Goal: Task Accomplishment & Management: Manage account settings

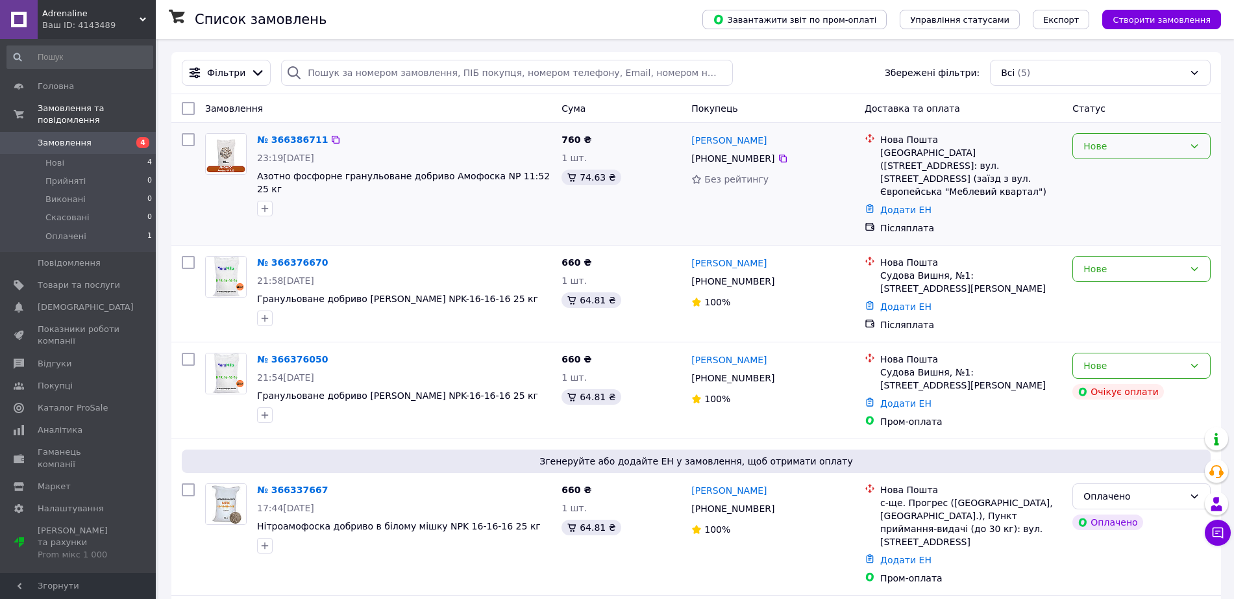
click at [1188, 143] on div "Нове" at bounding box center [1142, 146] width 138 height 26
click at [1159, 169] on li "Прийнято" at bounding box center [1141, 174] width 137 height 23
click at [296, 134] on link "№ 366386711" at bounding box center [289, 139] width 64 height 10
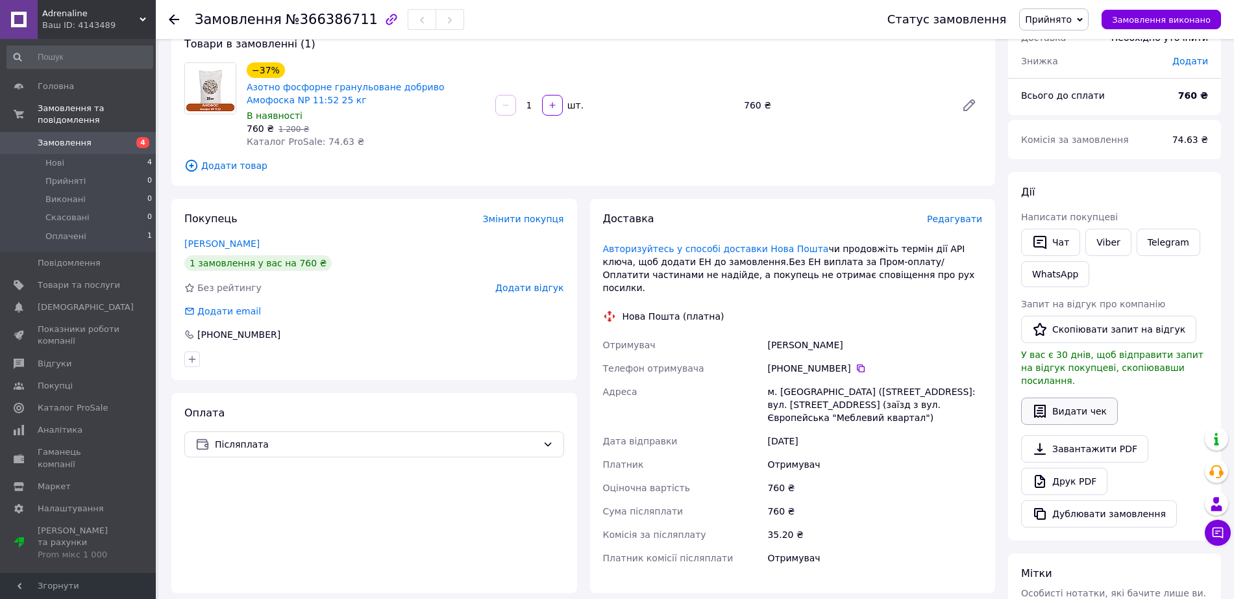
scroll to position [162, 0]
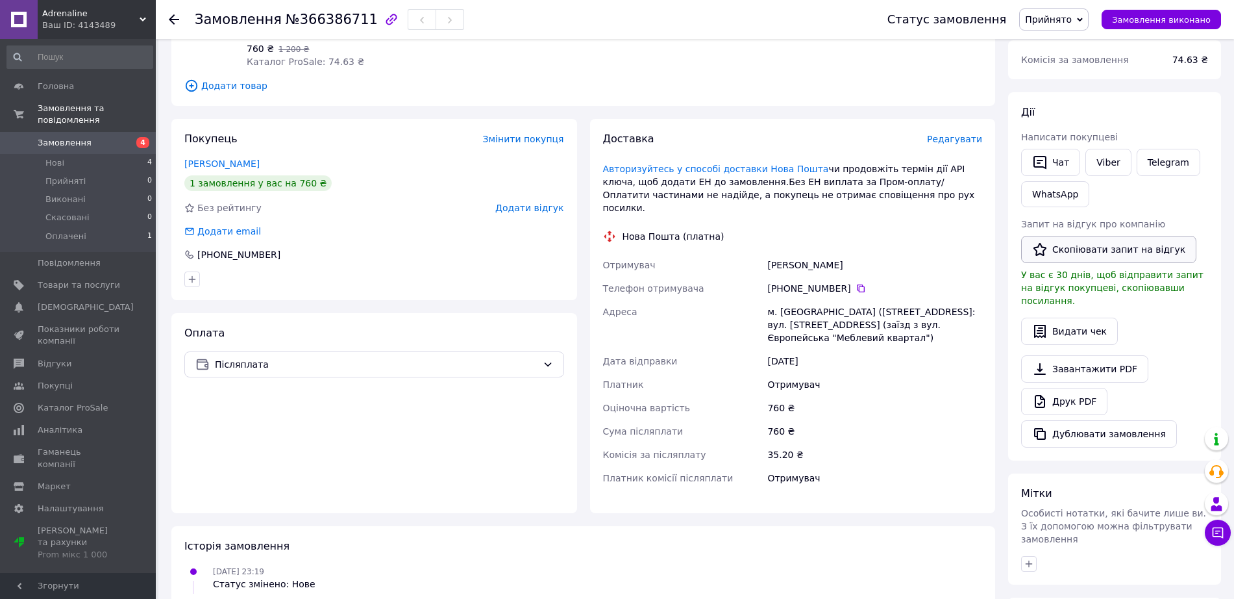
click at [1125, 253] on button "Скопіювати запит на відгук" at bounding box center [1108, 249] width 175 height 27
click at [56, 137] on span "Замовлення" at bounding box center [65, 143] width 54 height 12
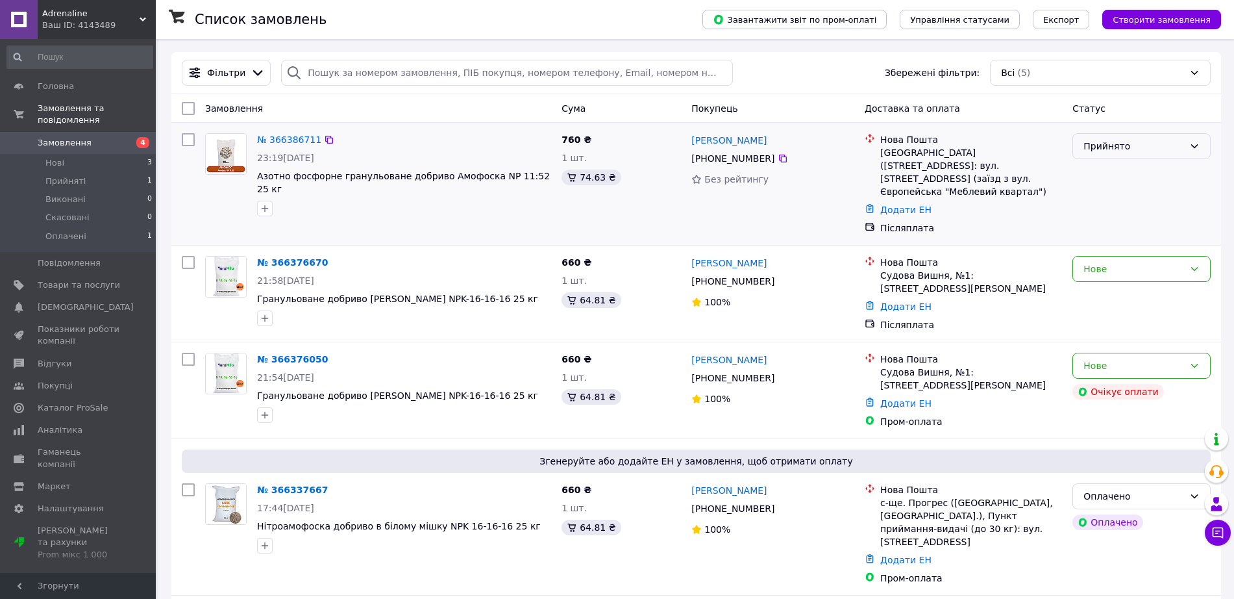
click at [1111, 149] on div "Прийнято" at bounding box center [1134, 146] width 101 height 14
click at [1115, 171] on li "Виконано" at bounding box center [1141, 174] width 137 height 23
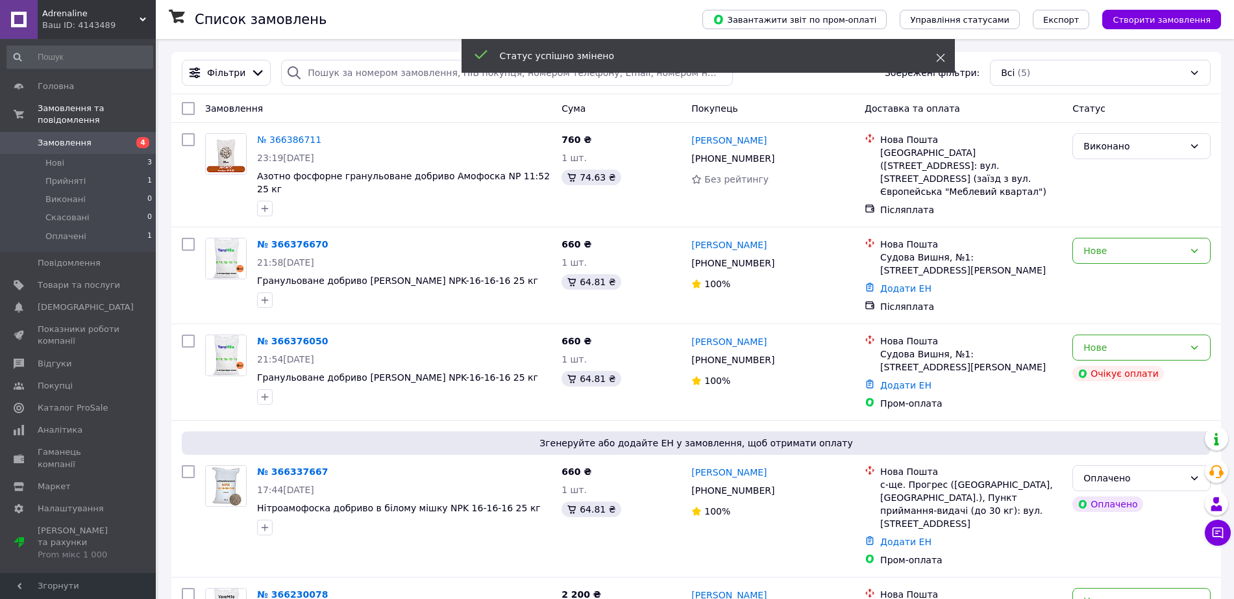
click at [941, 52] on span at bounding box center [940, 57] width 9 height 13
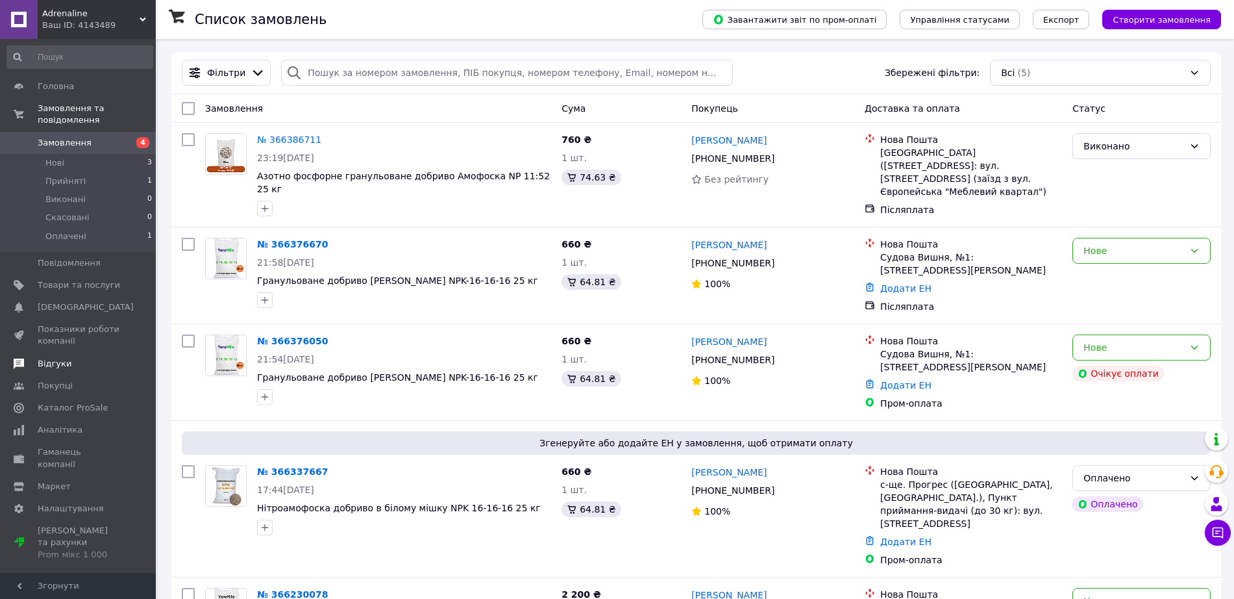
click at [79, 353] on link "Відгуки" at bounding box center [80, 364] width 160 height 22
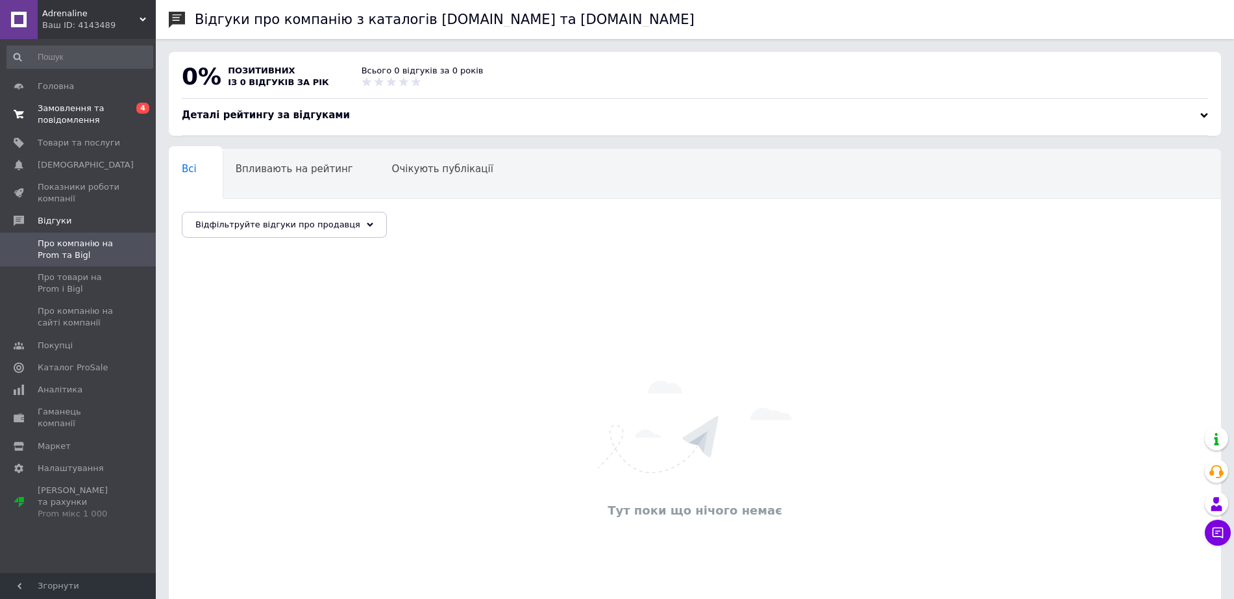
click at [97, 123] on span "Замовлення та повідомлення" at bounding box center [79, 114] width 82 height 23
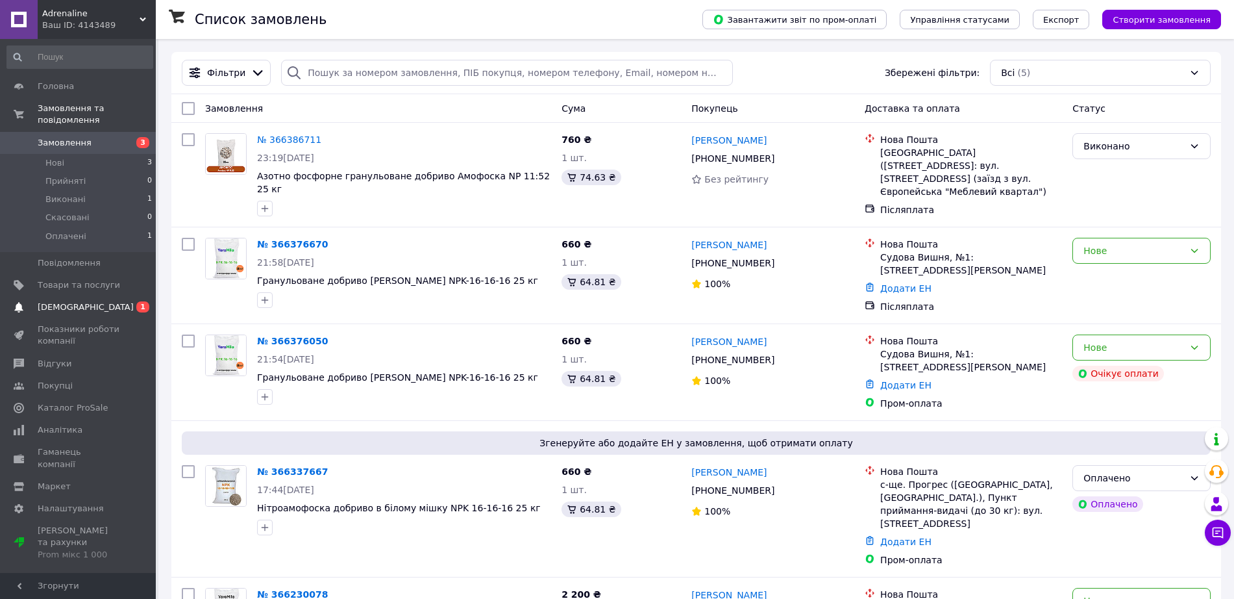
click at [105, 296] on link "Сповіщення 0 1" at bounding box center [80, 307] width 160 height 22
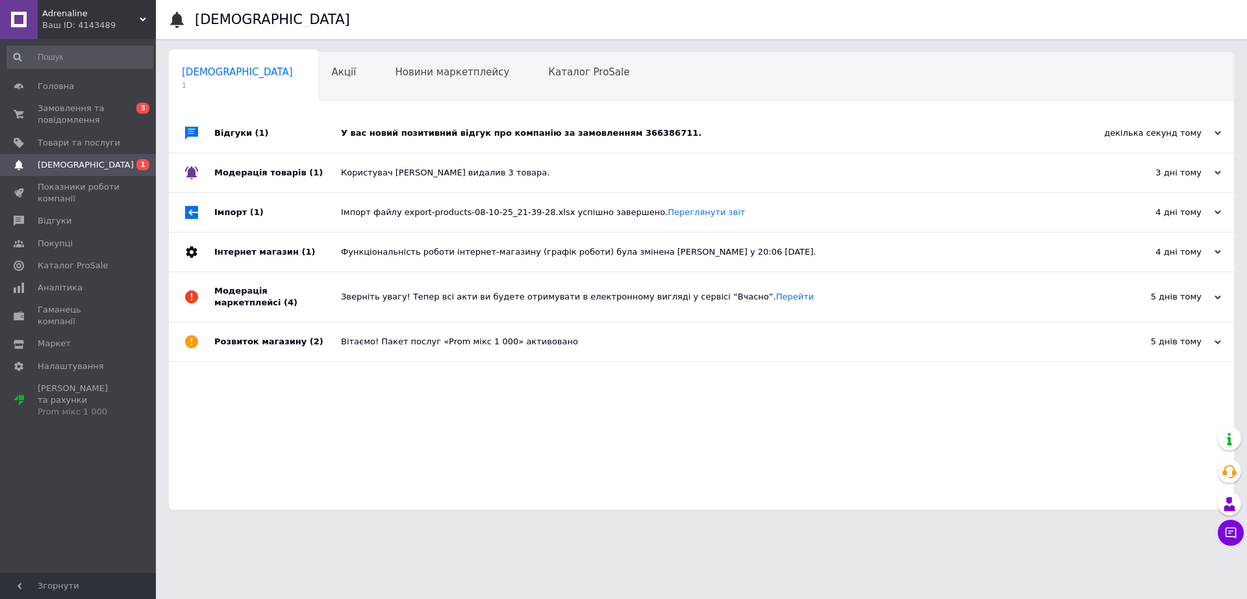
click at [478, 128] on div "У вас новий позитивний відгук про компанію за замовленням 366386711." at bounding box center [716, 133] width 750 height 12
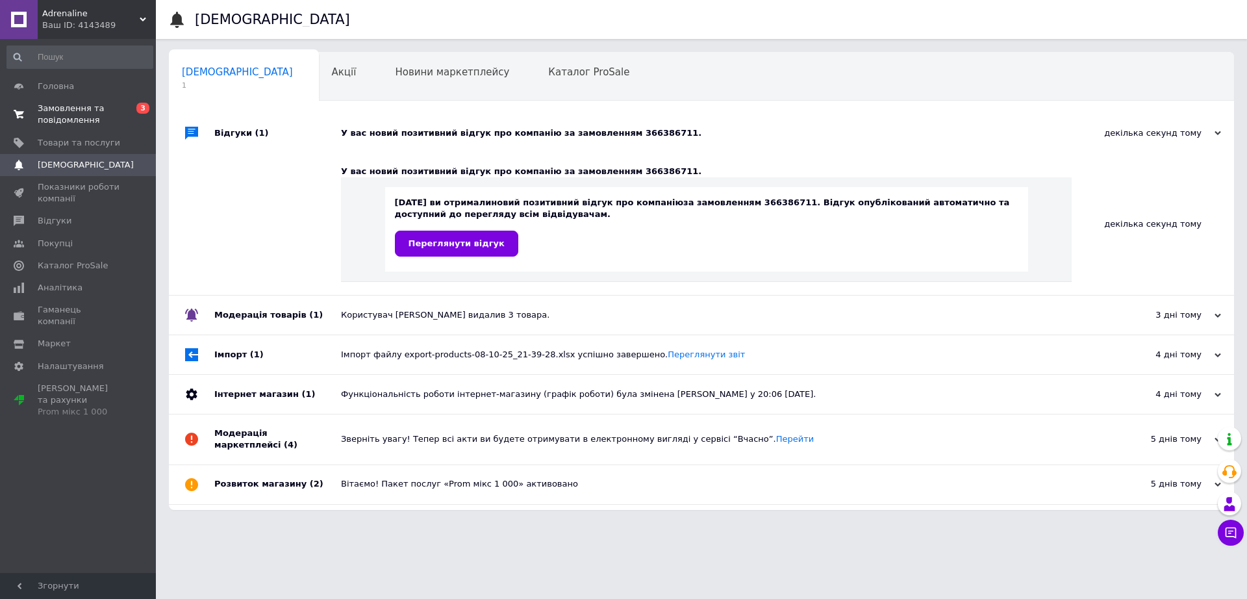
click at [65, 115] on span "Замовлення та повідомлення" at bounding box center [79, 114] width 82 height 23
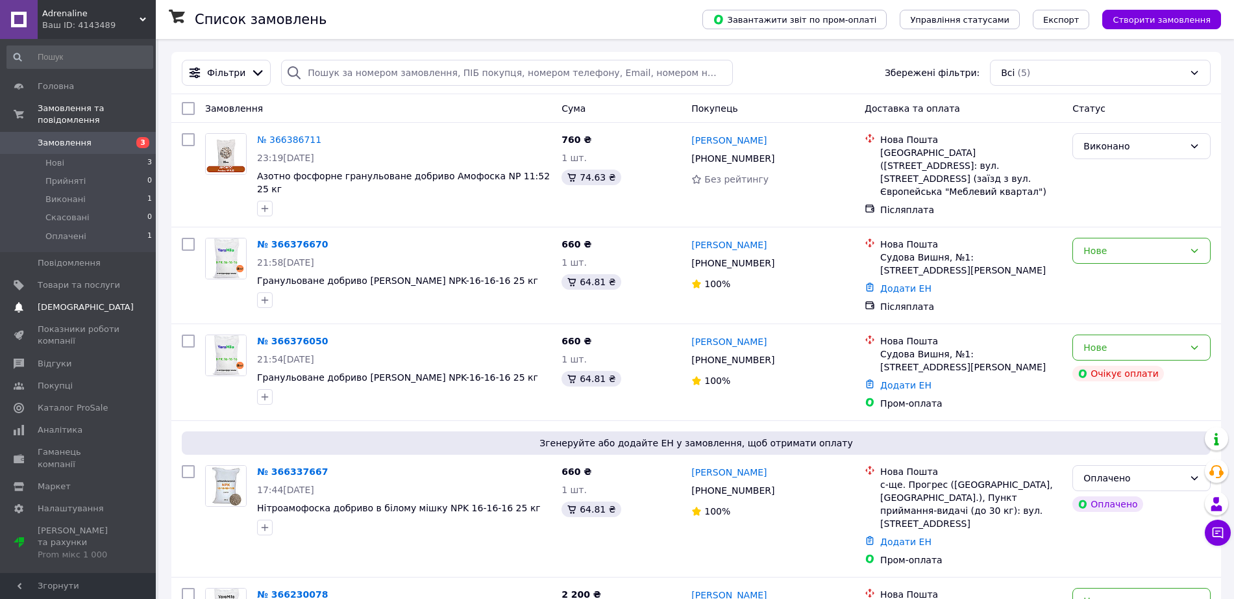
click at [82, 301] on span "[DEMOGRAPHIC_DATA]" at bounding box center [86, 307] width 96 height 12
